Goal: Task Accomplishment & Management: Manage account settings

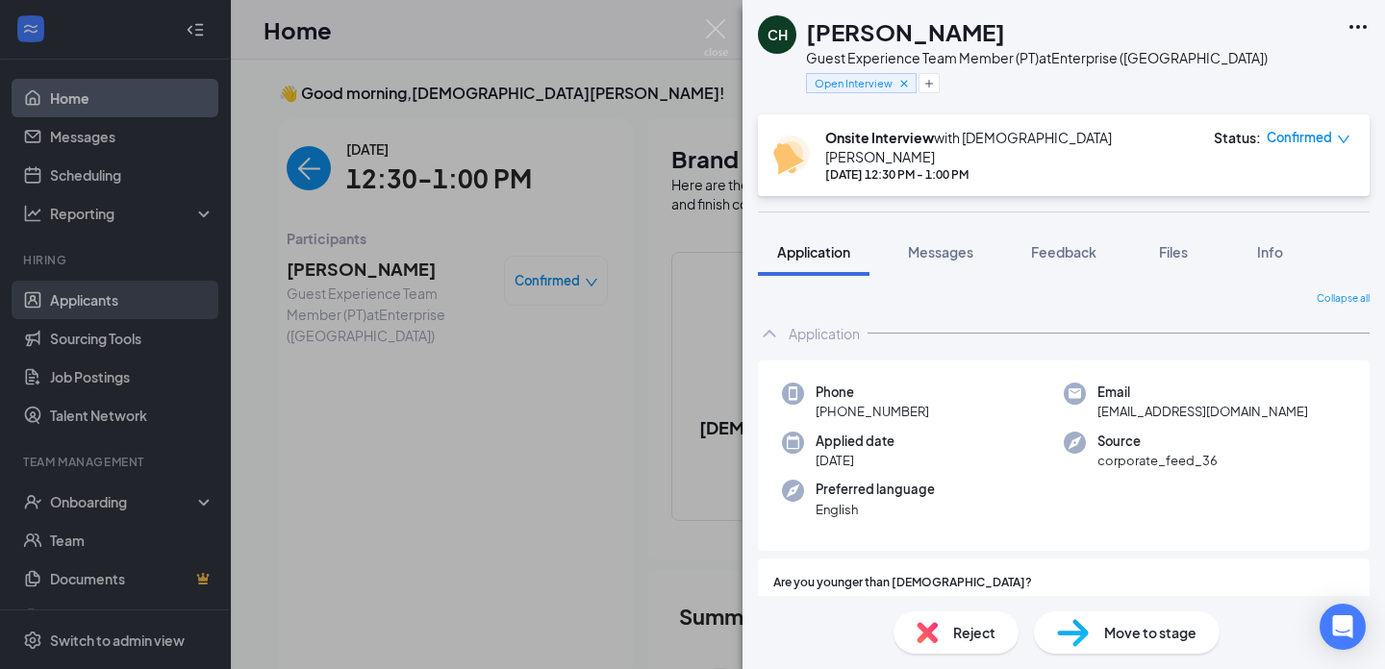
click at [99, 292] on link "Applicants" at bounding box center [132, 300] width 164 height 38
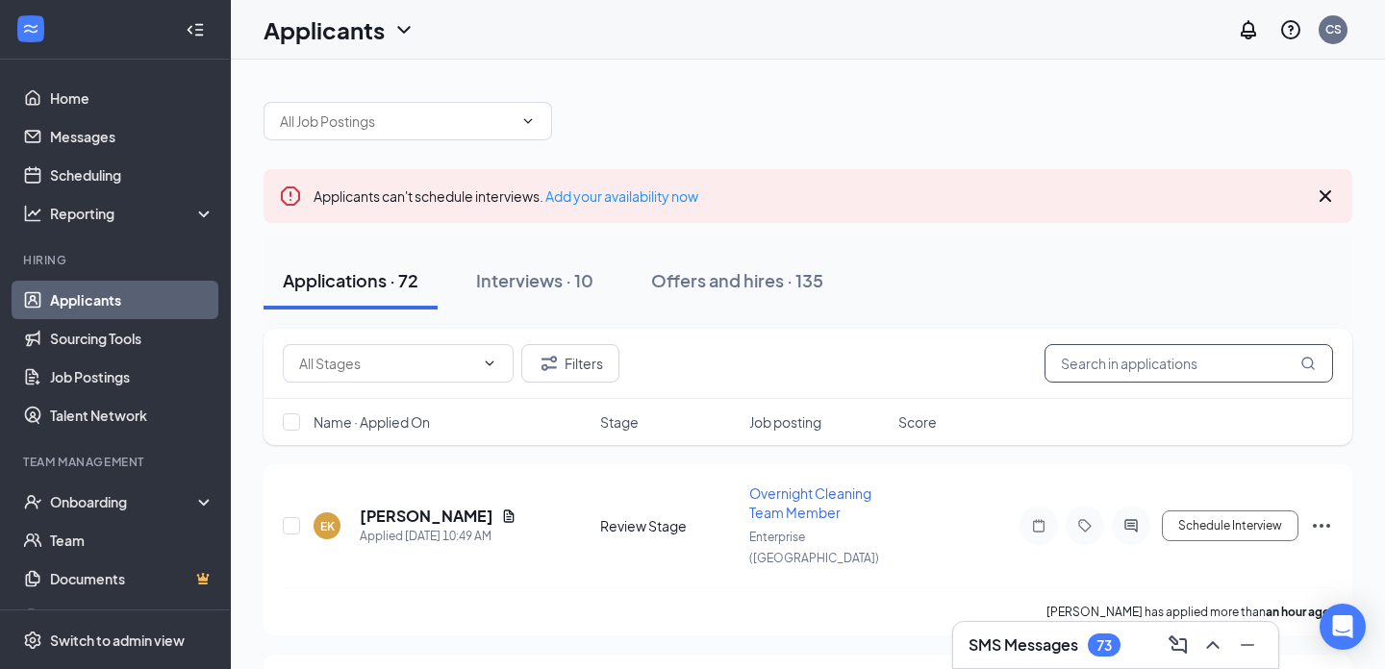
click at [1109, 369] on input "text" at bounding box center [1189, 363] width 289 height 38
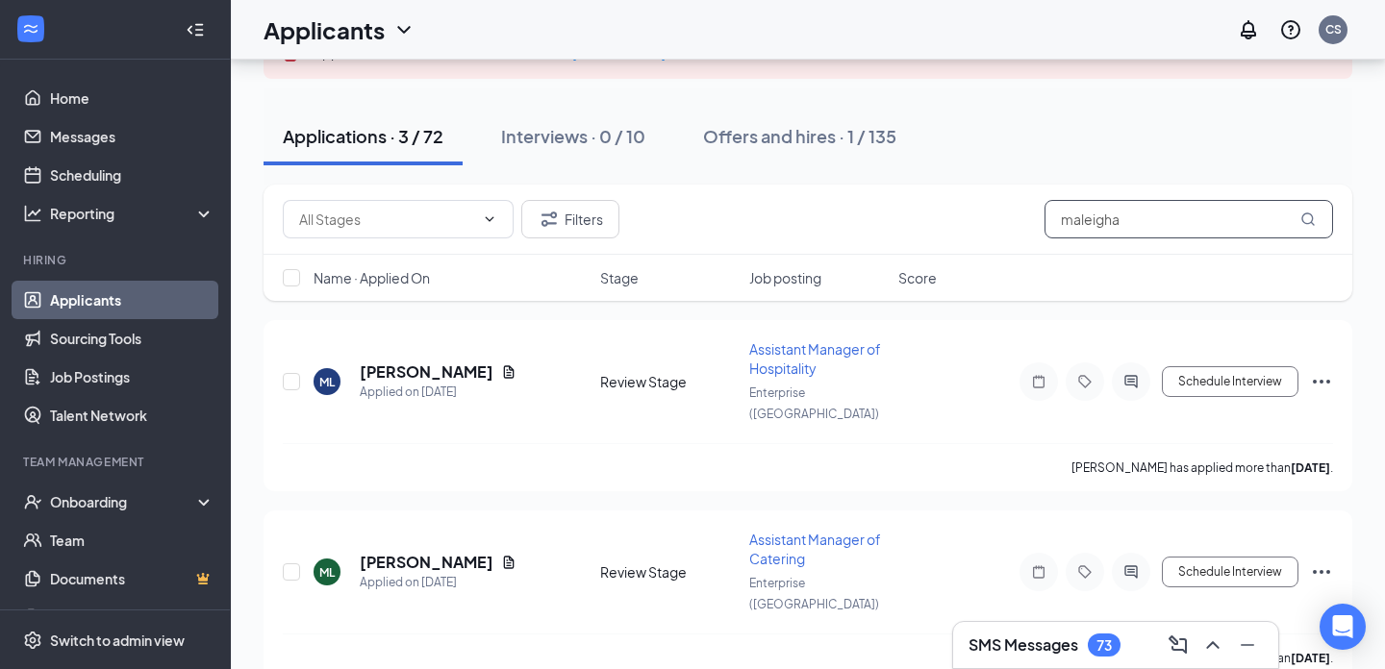
scroll to position [145, 0]
type input "maleigha"
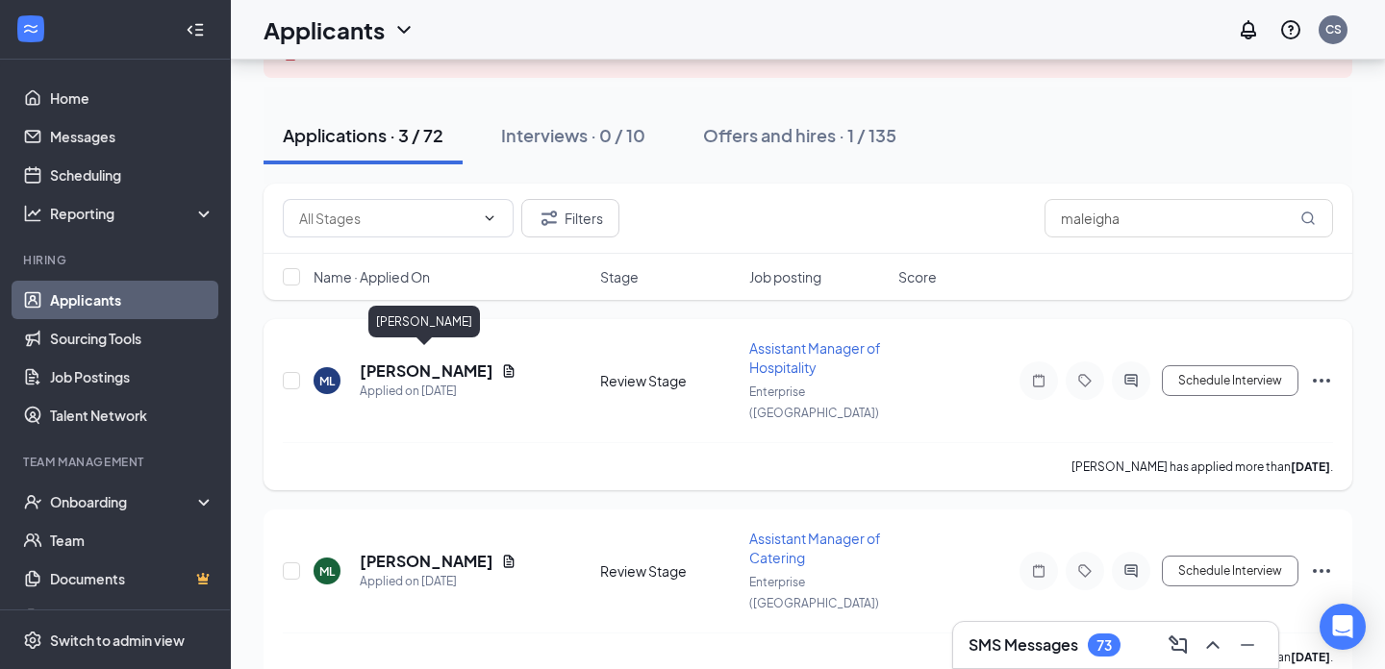
click at [441, 361] on h5 "[PERSON_NAME]" at bounding box center [427, 371] width 134 height 21
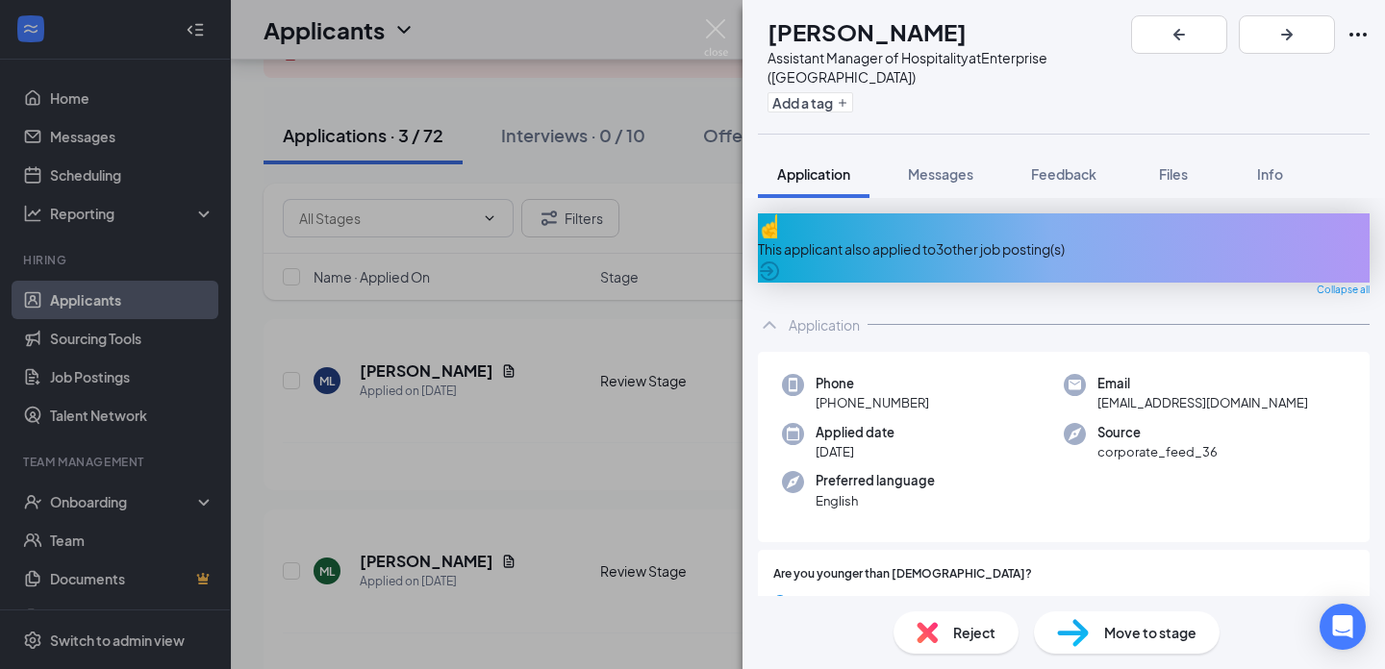
click at [335, 286] on div "[PERSON_NAME] Assistant Manager of Hospitality at [GEOGRAPHIC_DATA] ([GEOGRAPHI…" at bounding box center [692, 334] width 1385 height 669
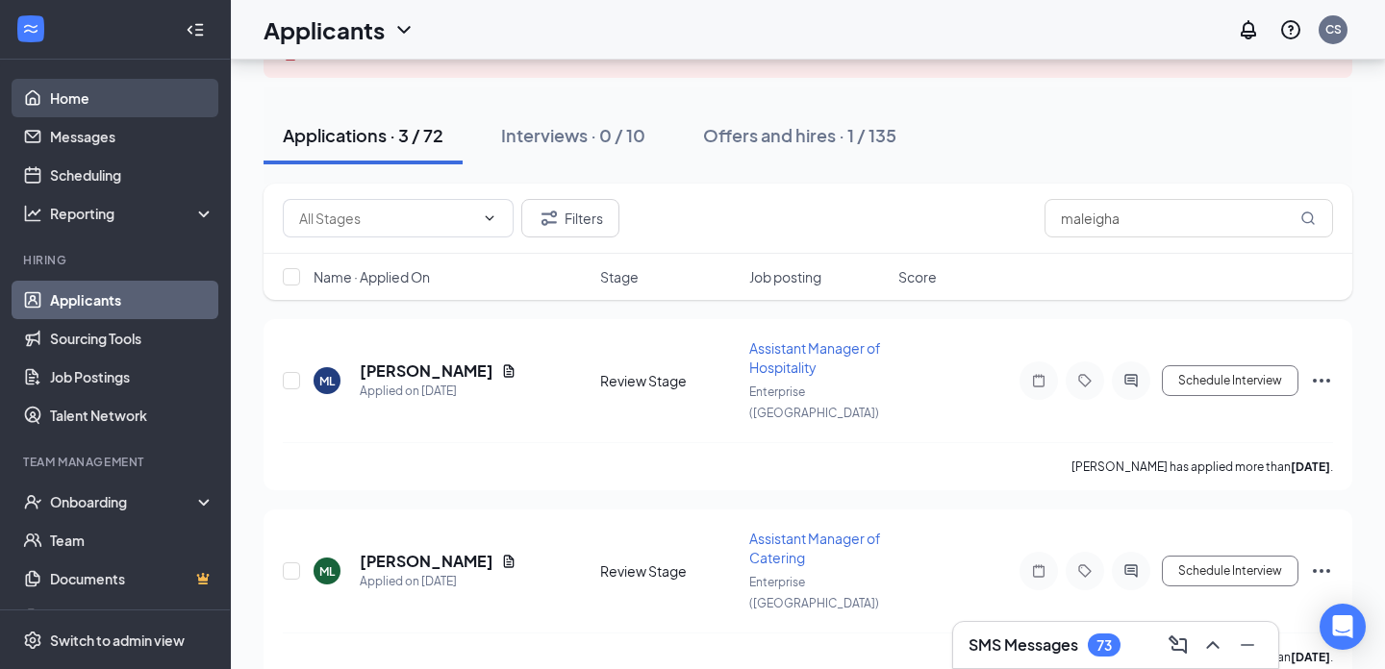
click at [89, 87] on link "Home" at bounding box center [132, 98] width 164 height 38
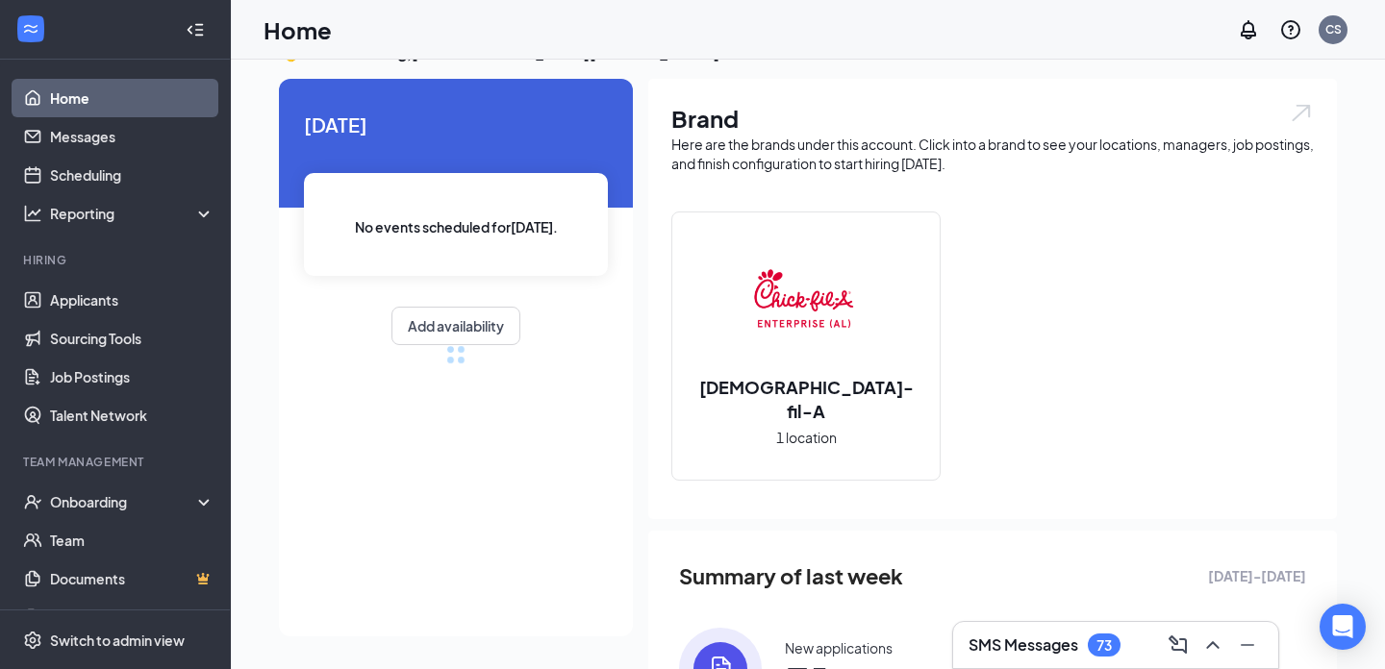
scroll to position [145, 0]
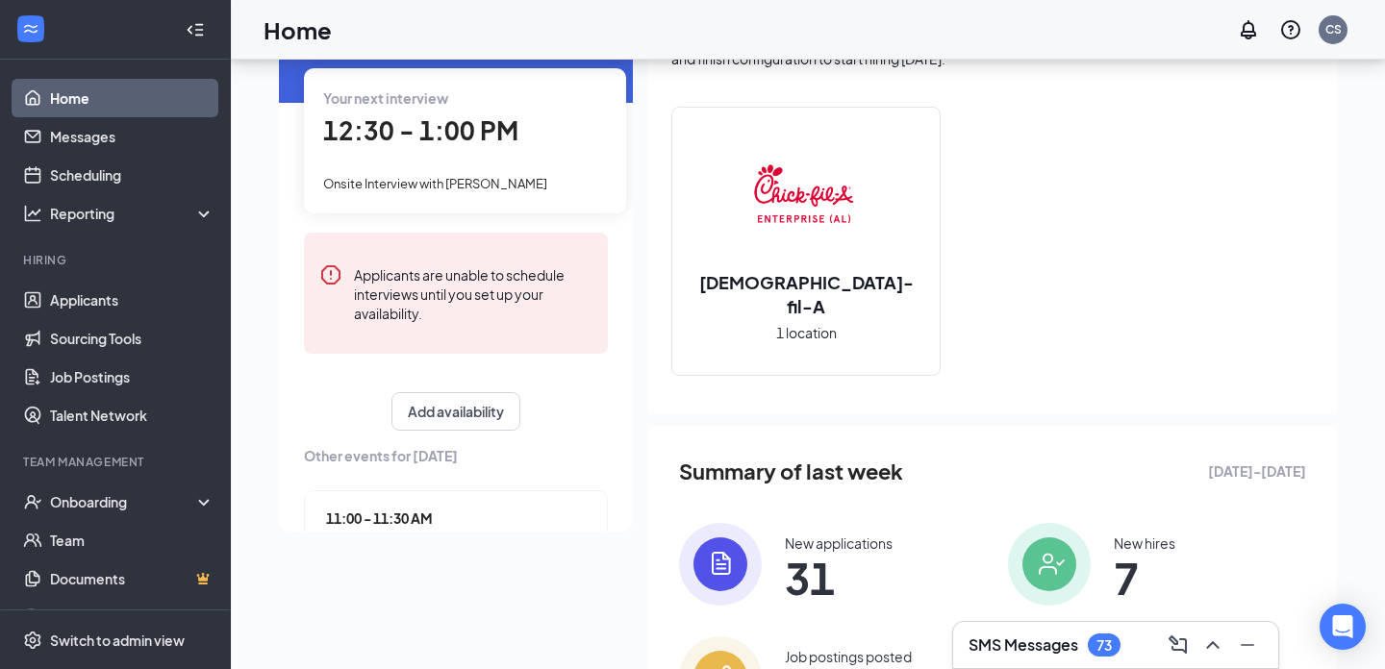
click at [494, 147] on div "12:30 - 1:00 PM" at bounding box center [465, 131] width 284 height 39
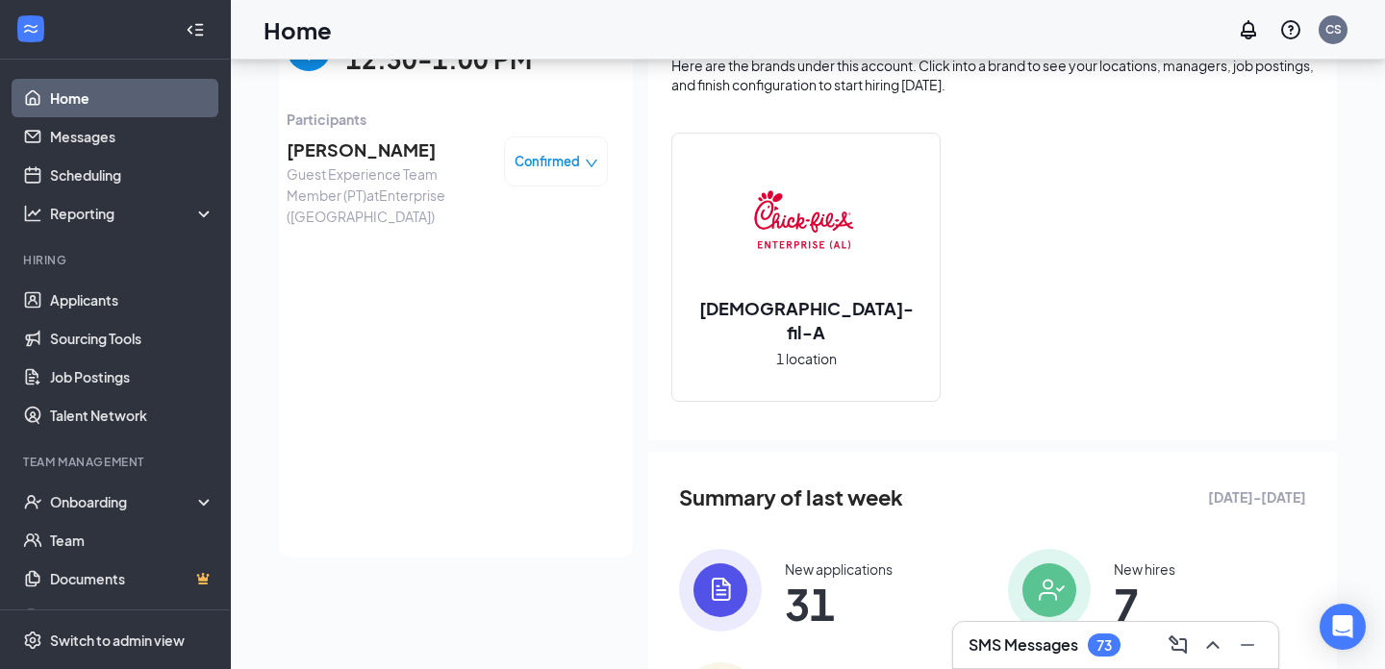
click at [372, 147] on span "[PERSON_NAME]" at bounding box center [388, 150] width 202 height 27
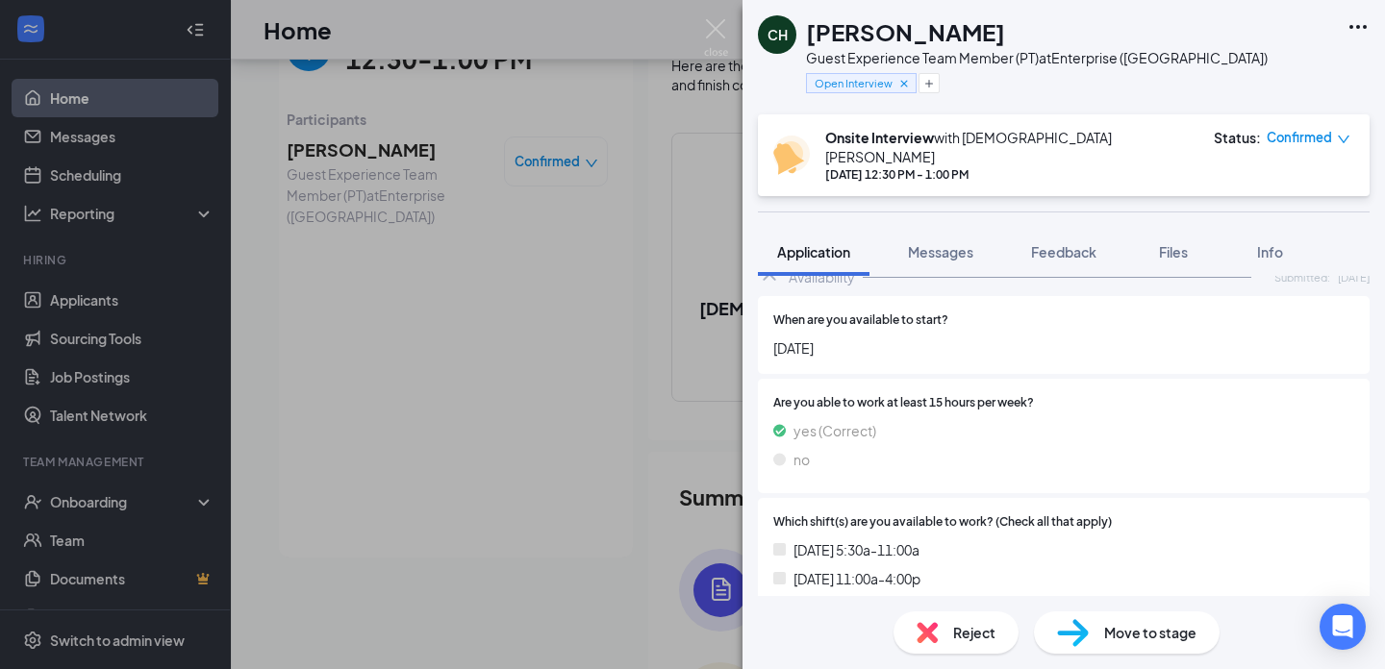
scroll to position [1354, 0]
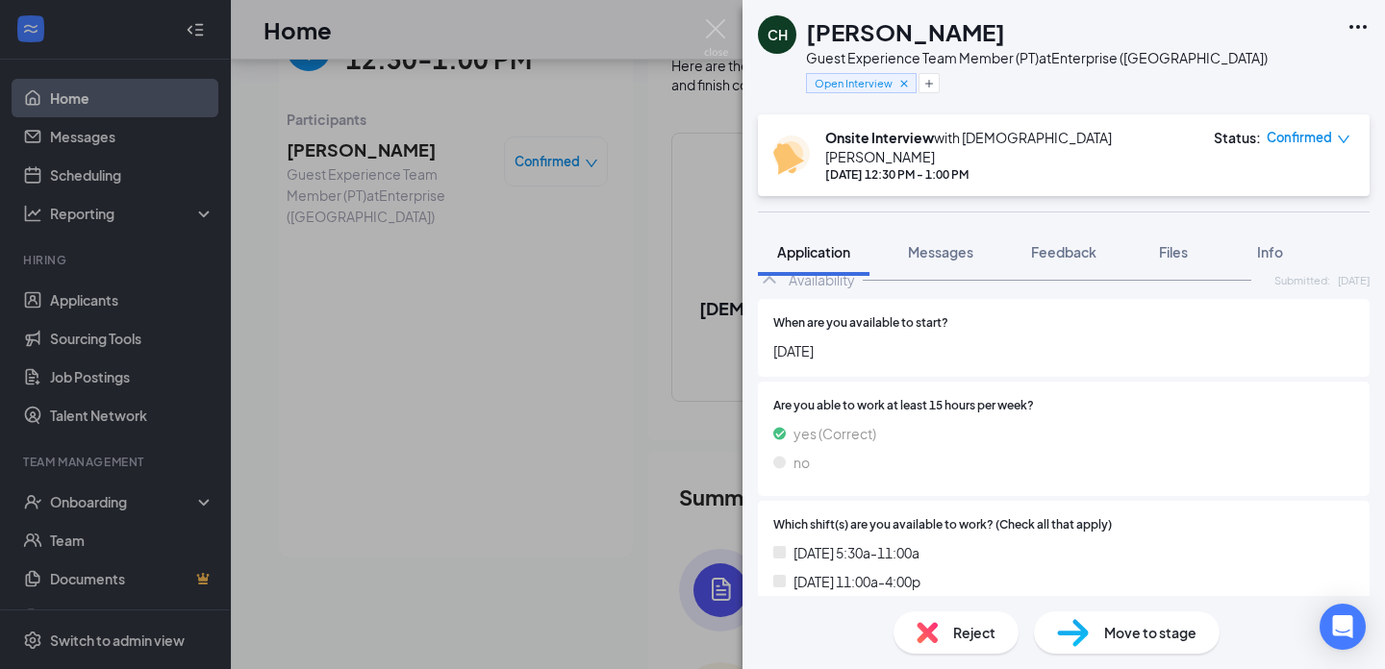
click at [484, 113] on div "CH [PERSON_NAME] Guest Experience Team Member (PT) at Enterprise ([GEOGRAPHIC_D…" at bounding box center [692, 334] width 1385 height 669
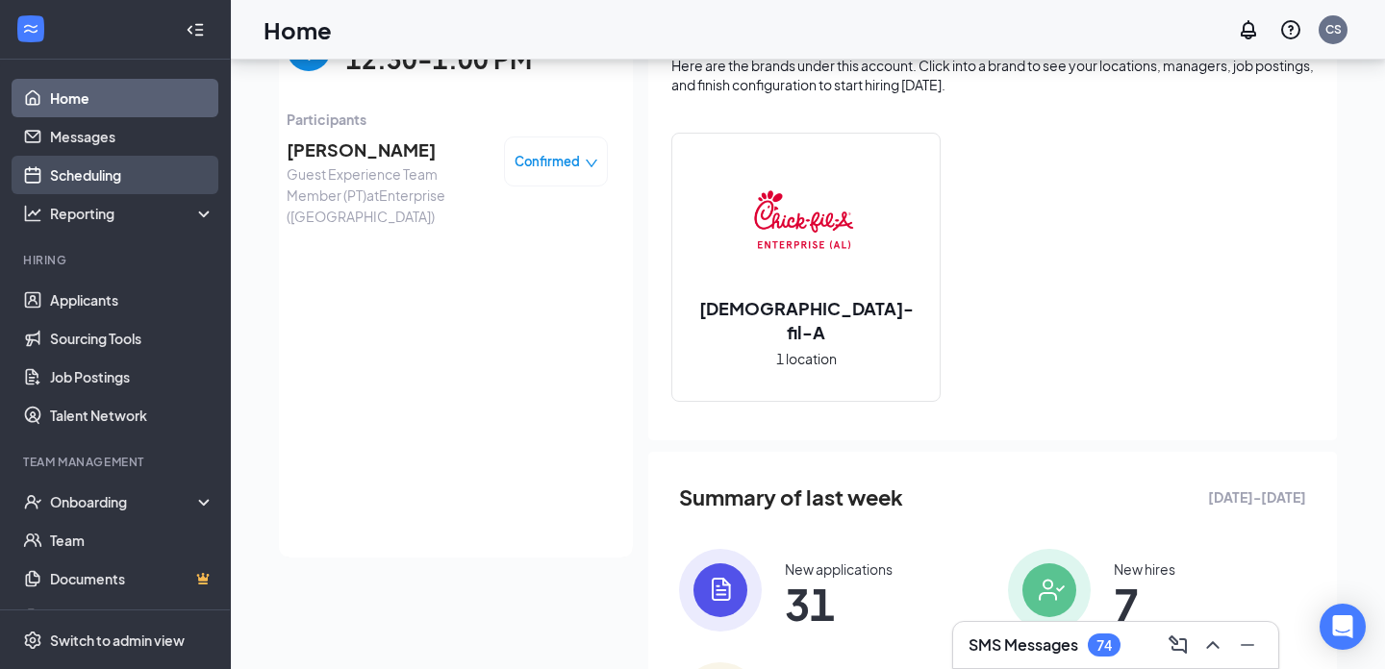
click at [94, 176] on link "Scheduling" at bounding box center [132, 175] width 164 height 38
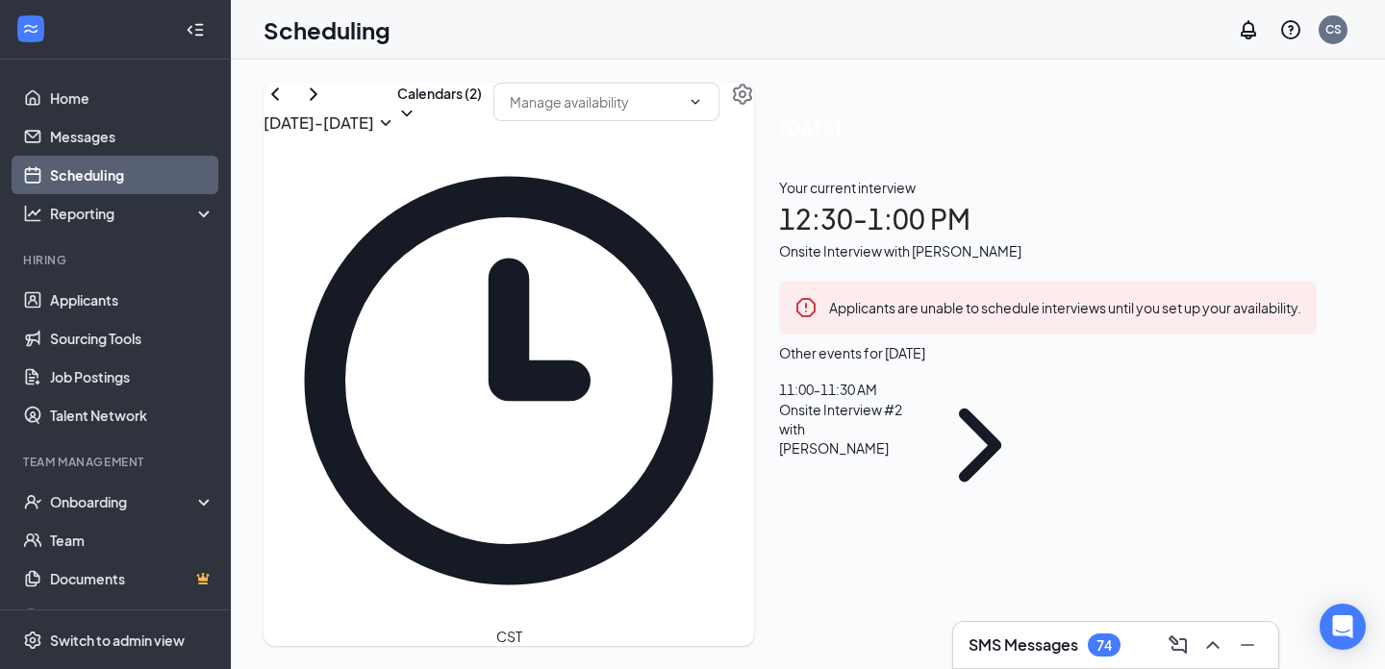
click at [325, 106] on icon "ChevronRight" at bounding box center [313, 94] width 23 height 23
